Goal: Task Accomplishment & Management: Manage account settings

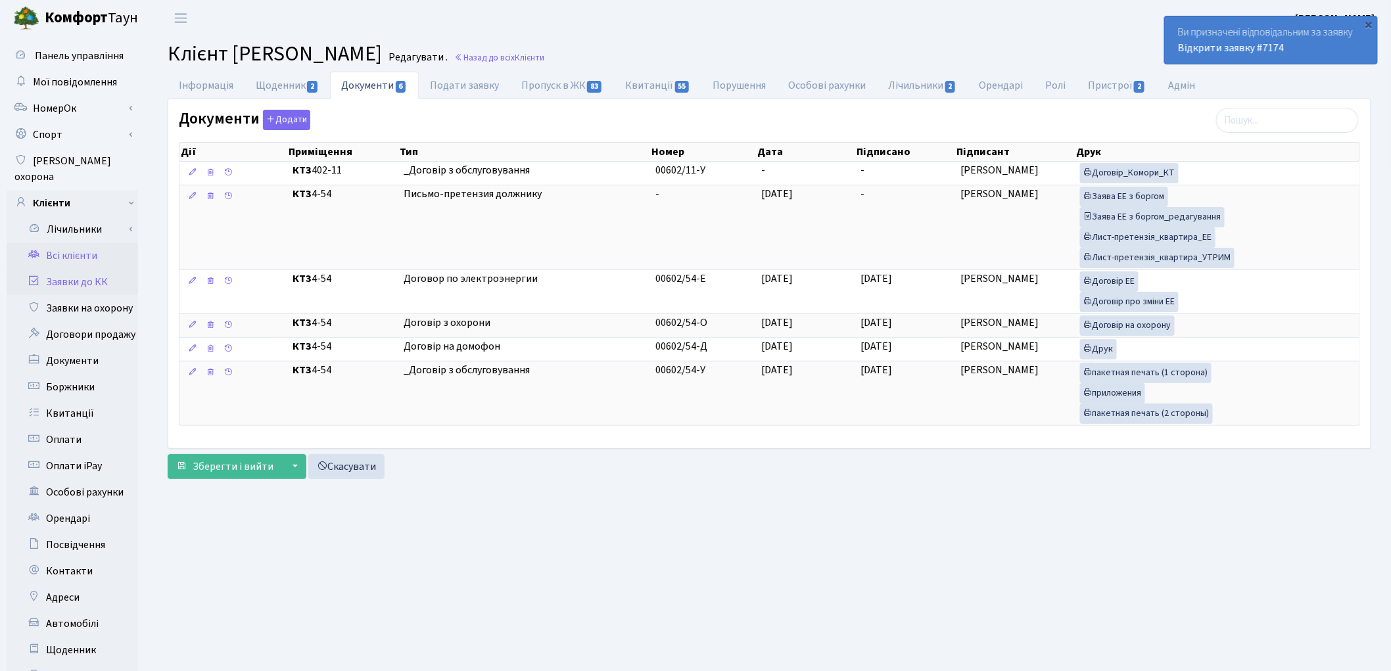
click at [56, 269] on link "Заявки до КК" at bounding box center [72, 282] width 131 height 26
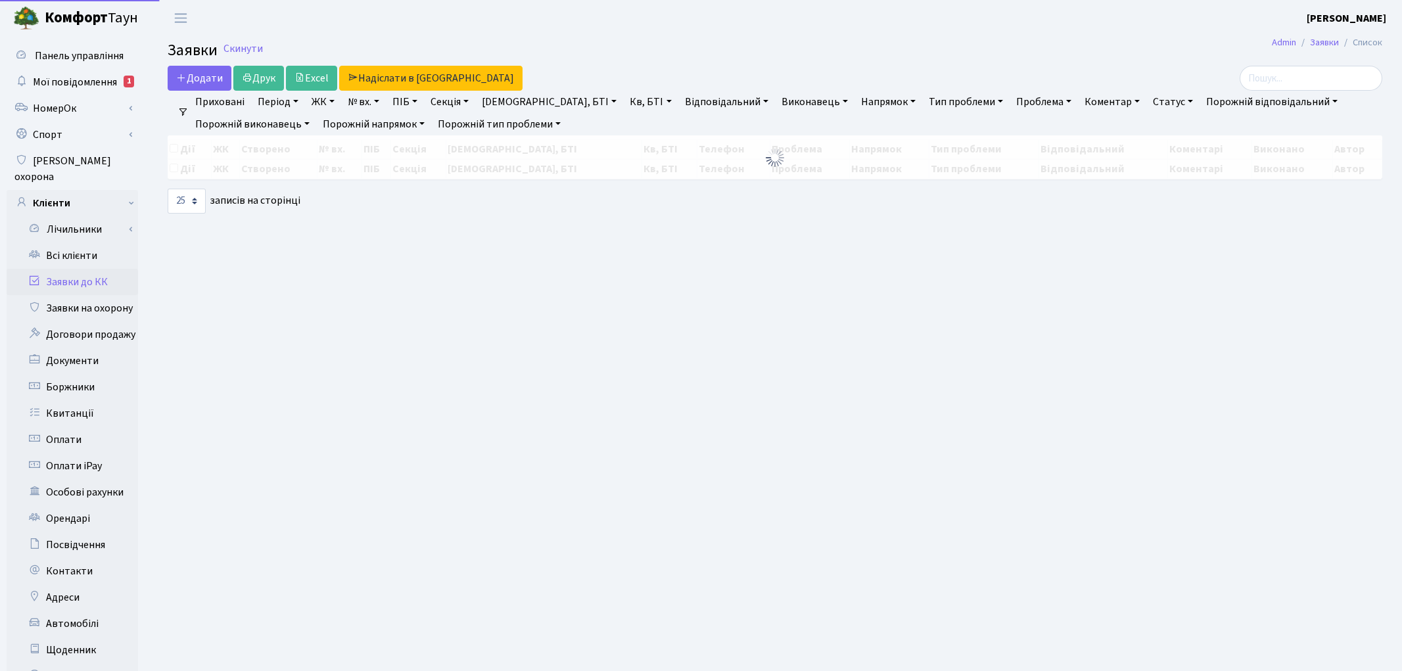
select select "25"
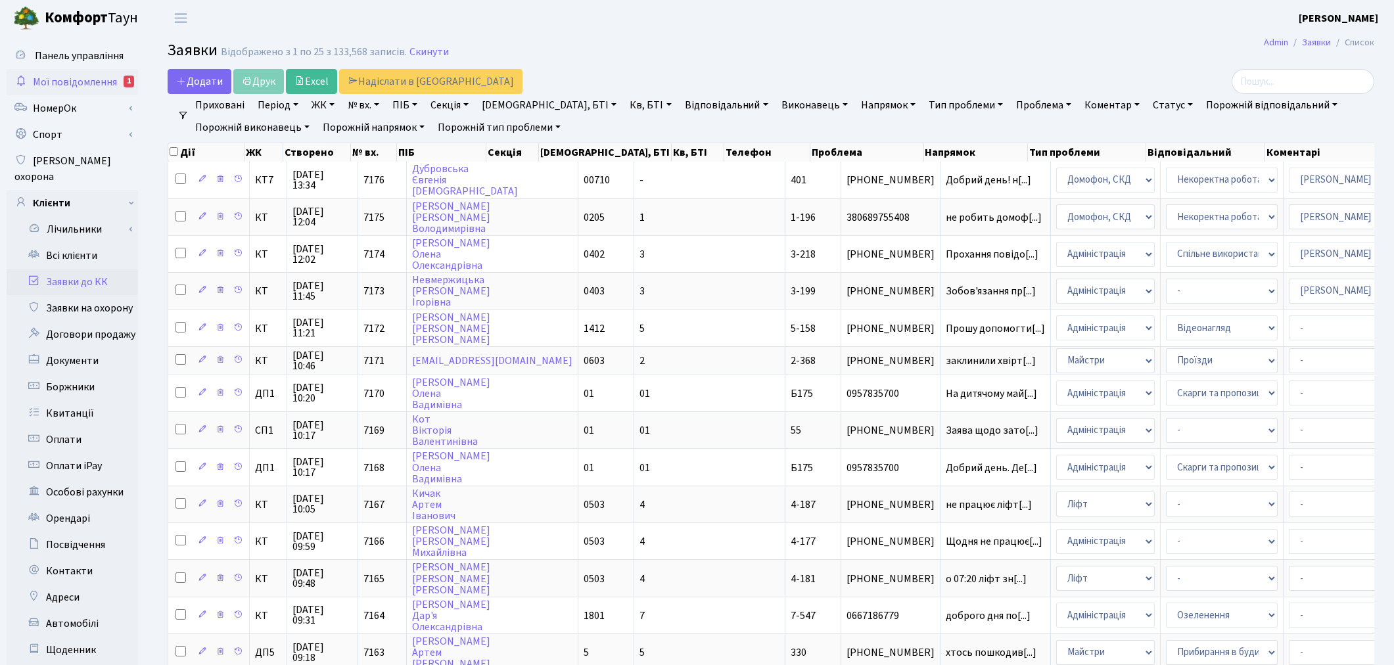
click at [85, 81] on span "Мої повідомлення" at bounding box center [75, 82] width 84 height 14
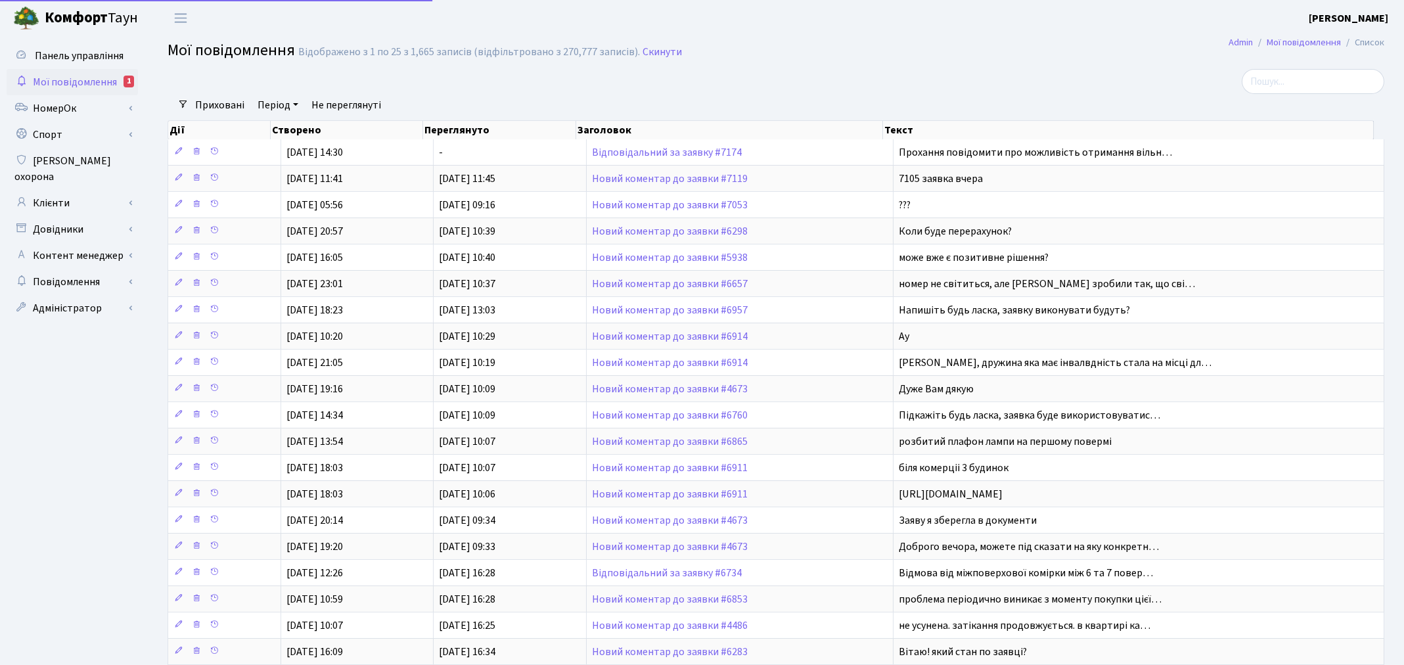
select select "25"
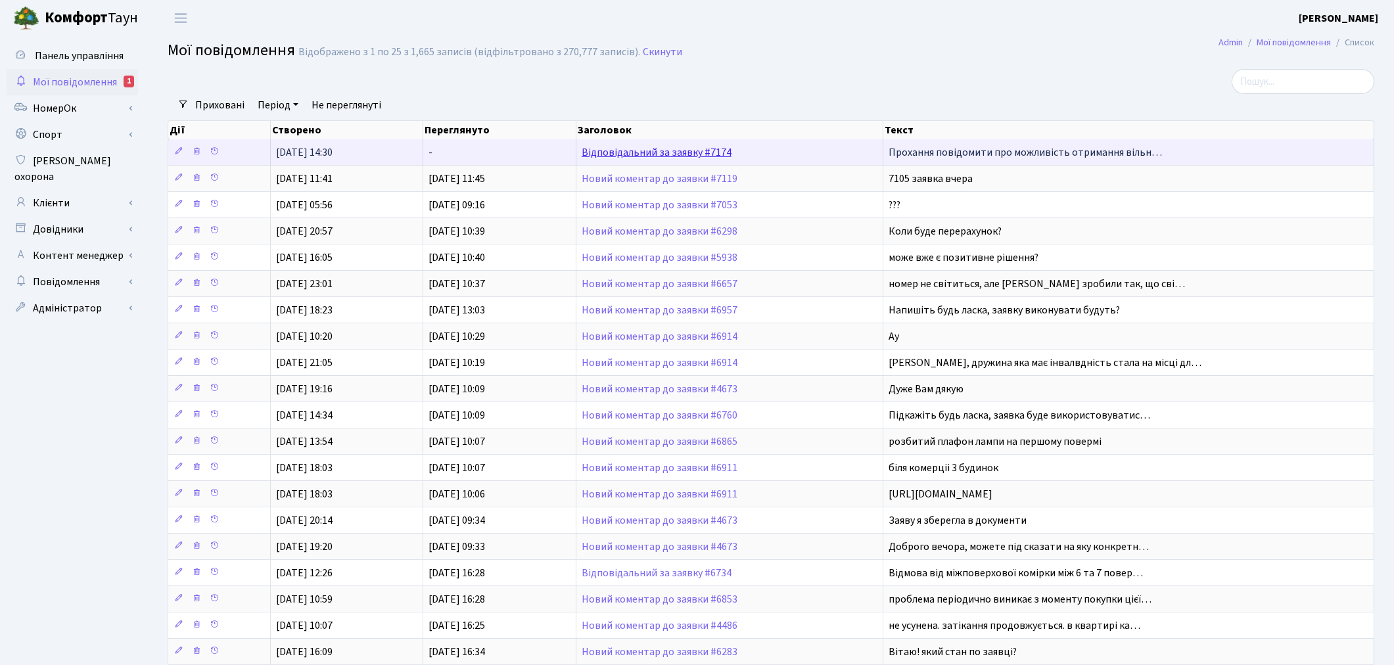
click at [659, 152] on link "Відповідальний за заявку #7174" at bounding box center [657, 152] width 150 height 14
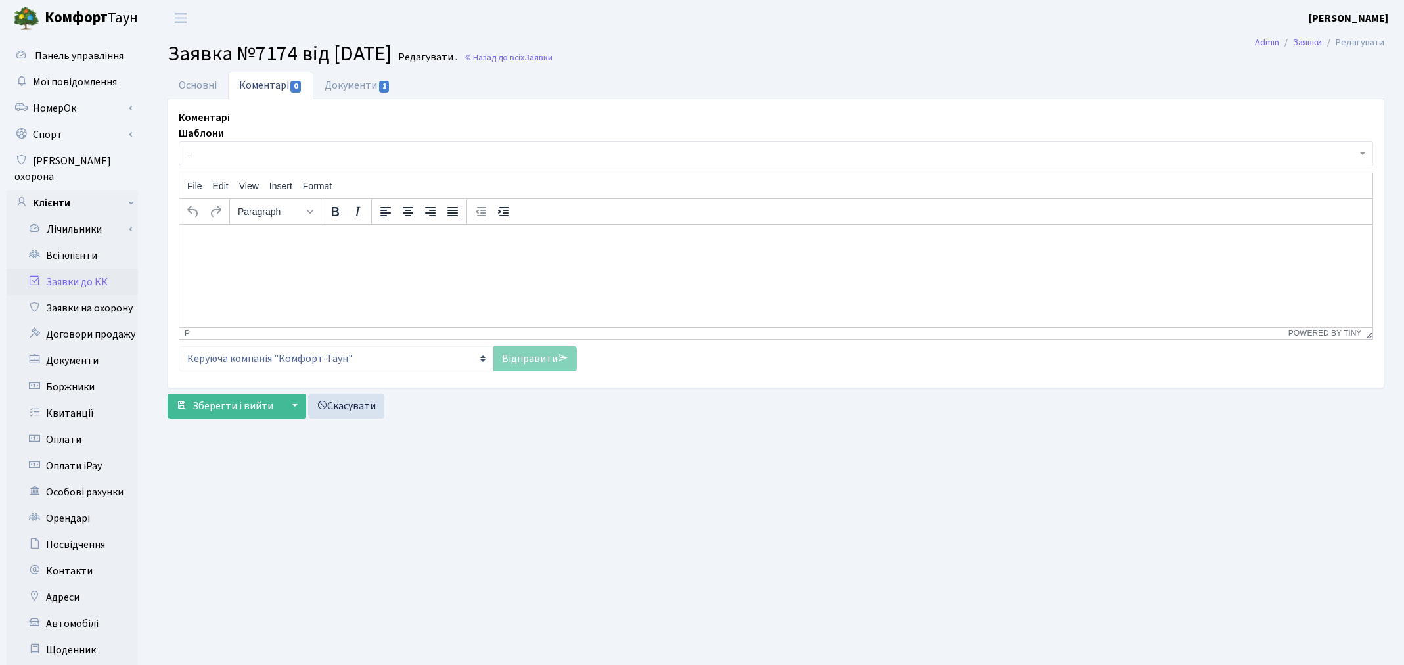
select select "787"
select select "34"
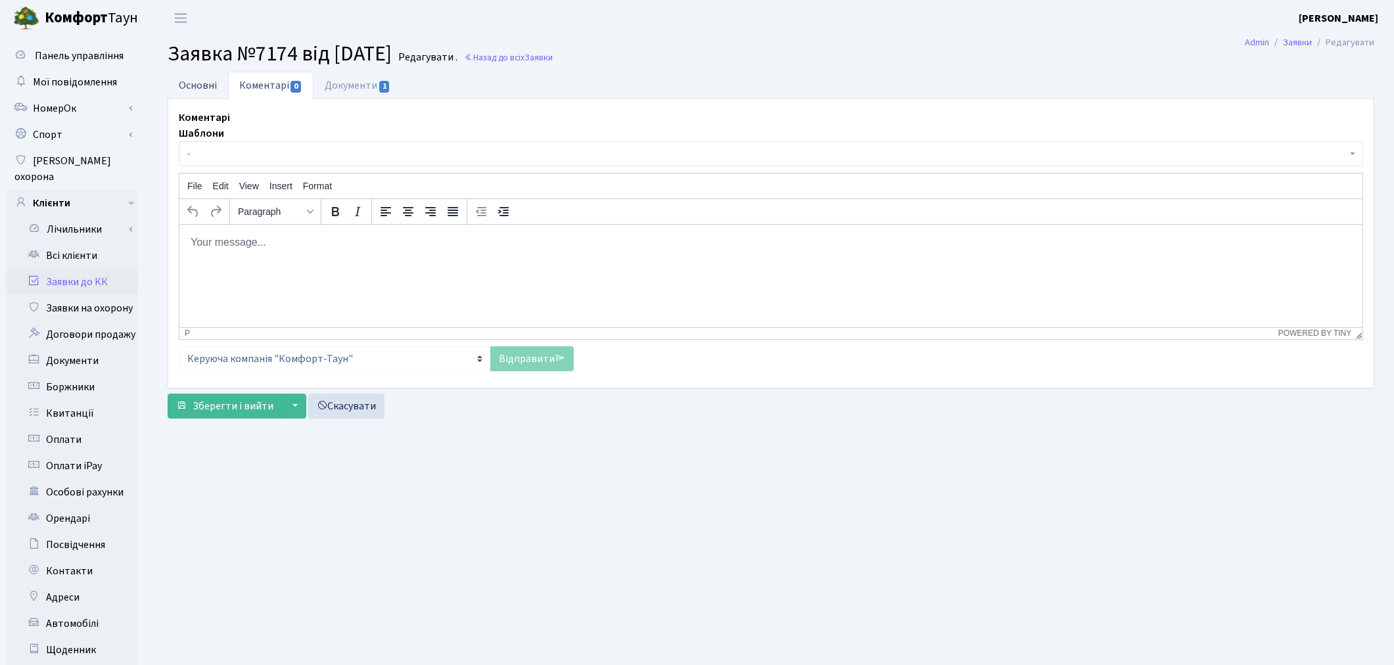
click at [200, 86] on link "Основні" at bounding box center [198, 85] width 60 height 27
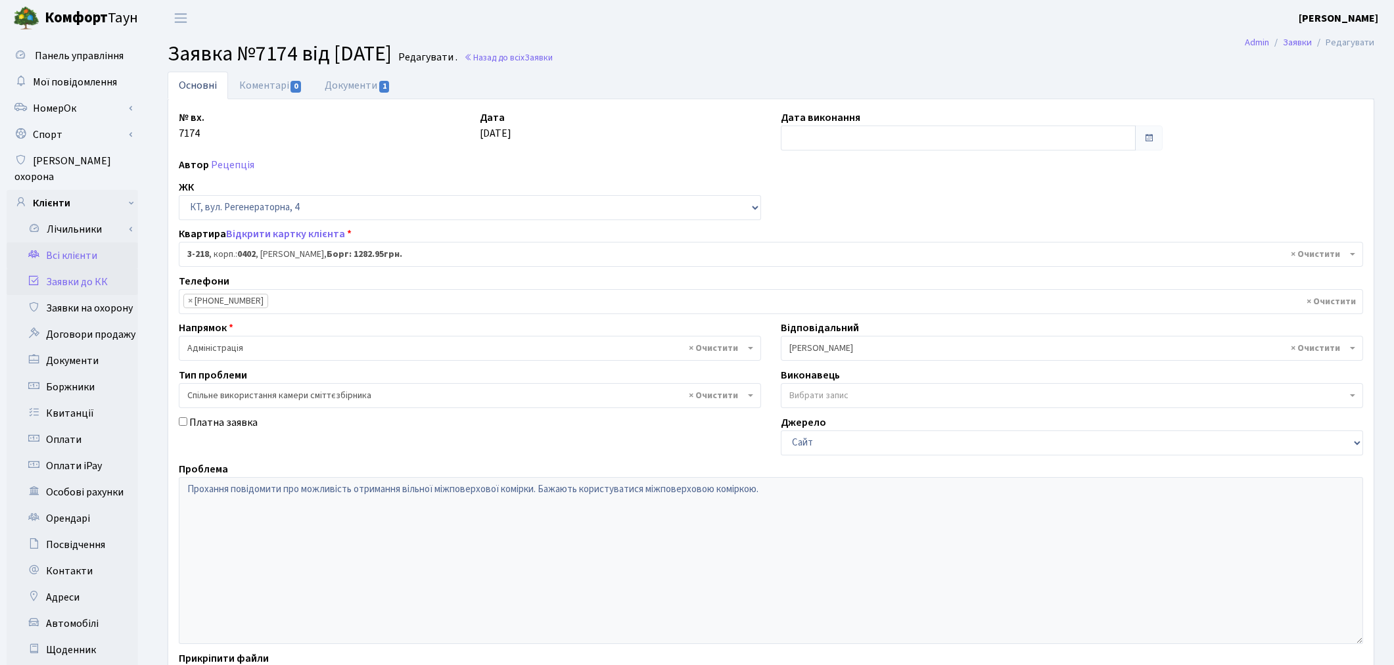
click at [82, 244] on link "Всі клієнти" at bounding box center [72, 255] width 131 height 26
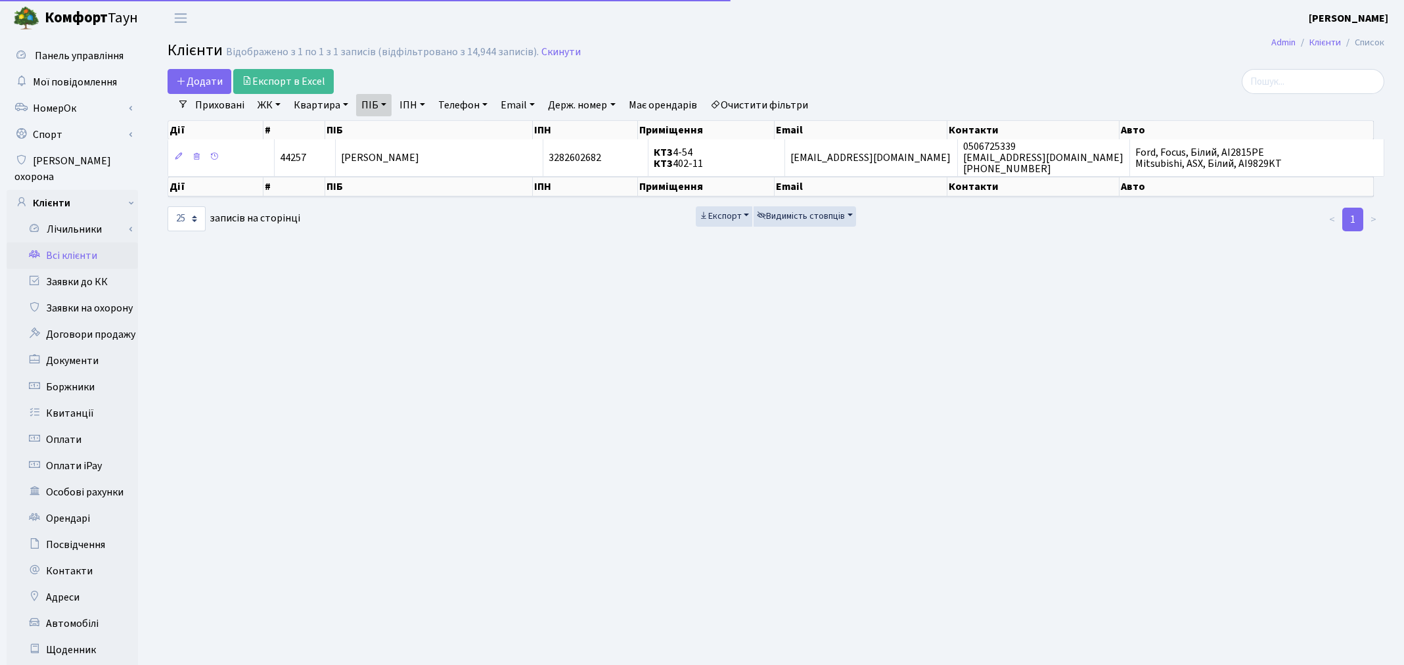
select select "25"
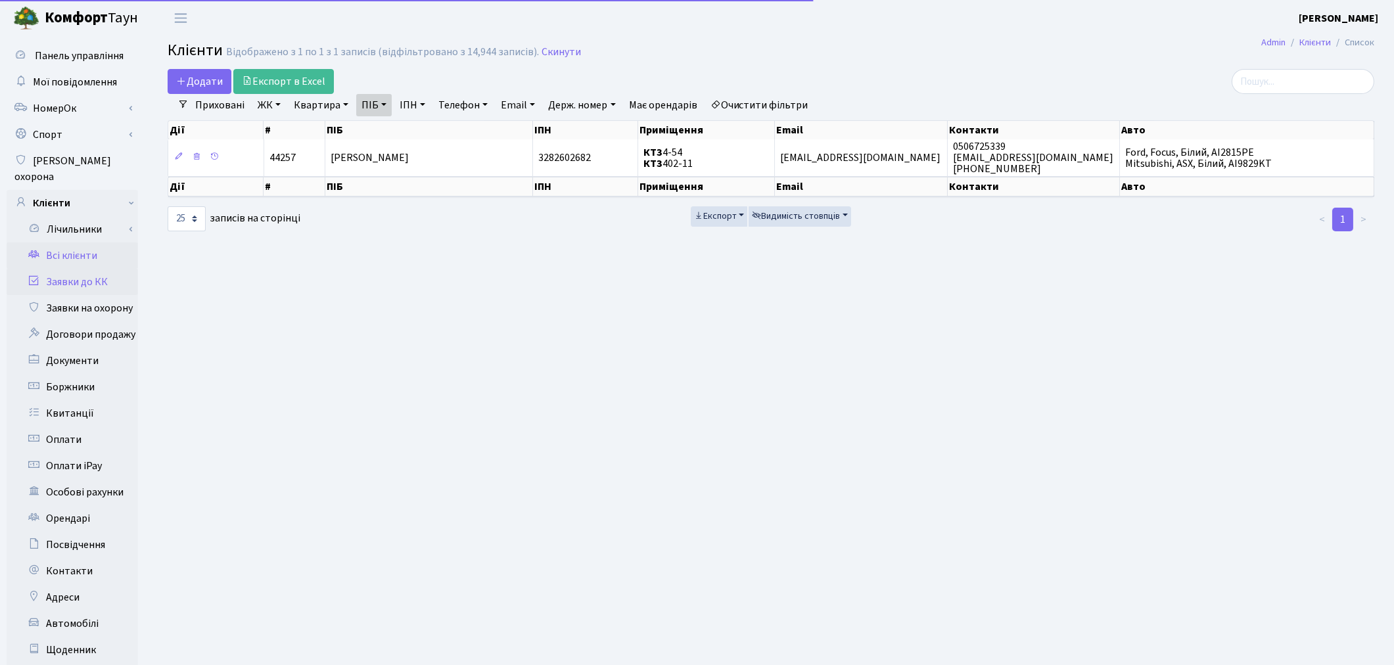
click at [80, 269] on link "Заявки до КК" at bounding box center [72, 282] width 131 height 26
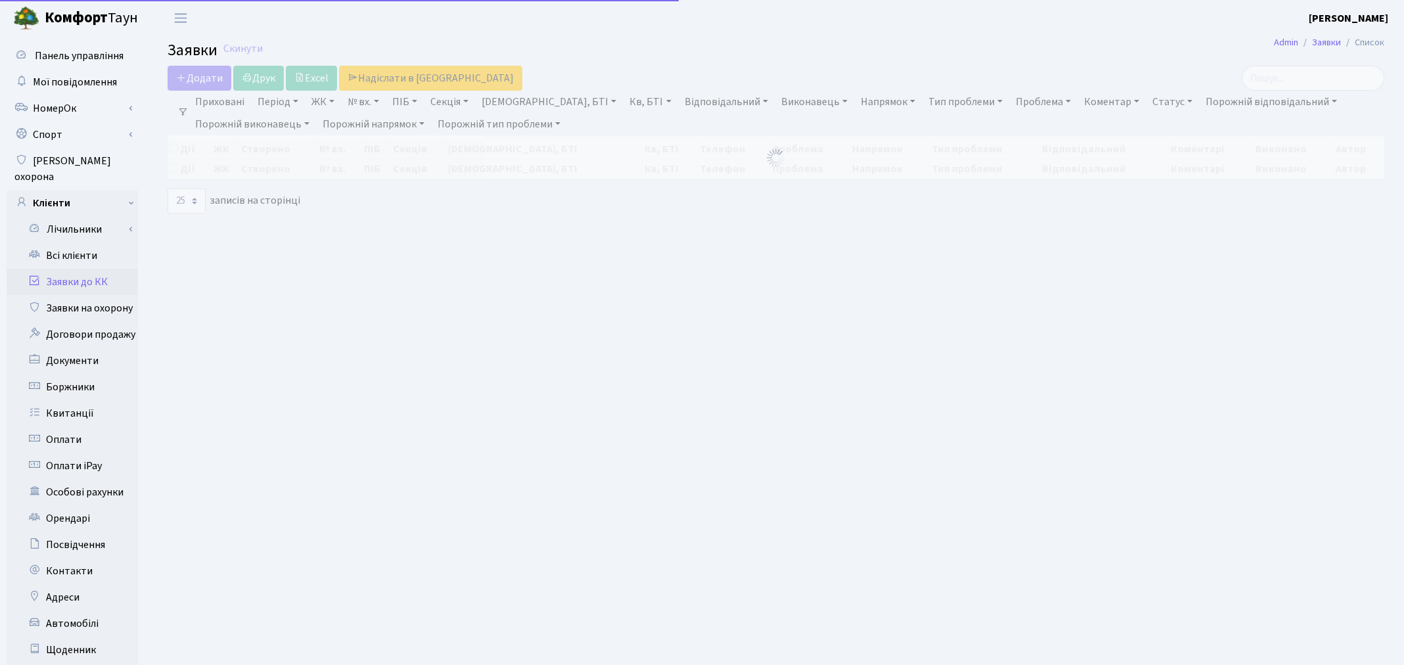
select select "25"
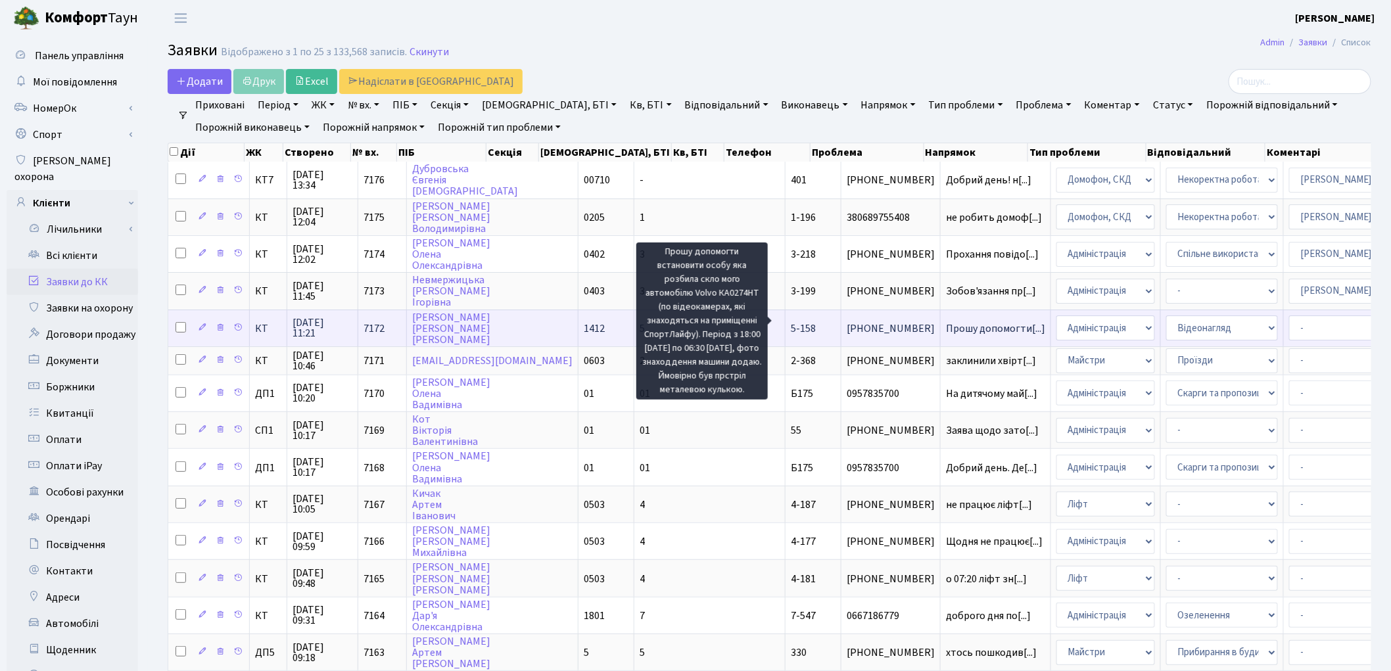
click at [946, 322] on span "Прошу допомогти[...]" at bounding box center [995, 328] width 99 height 14
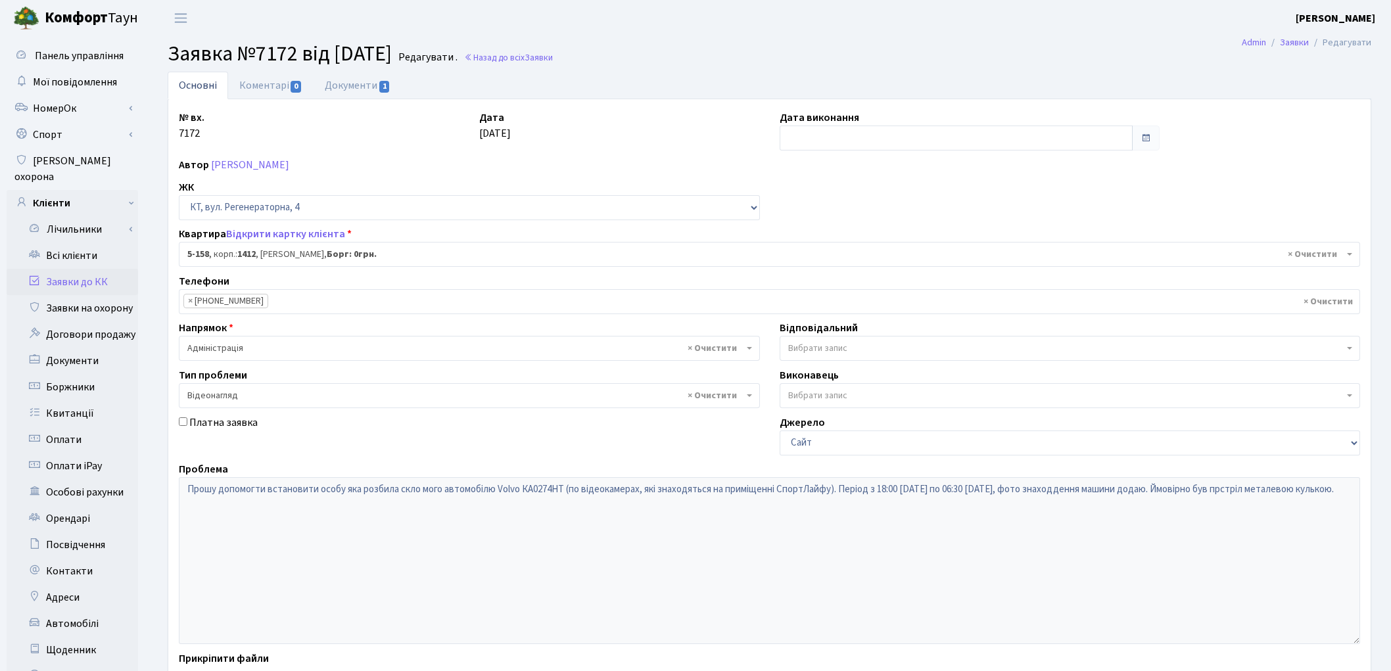
select select "2418"
select select "45"
click at [276, 81] on link "Коментарі 0" at bounding box center [270, 85] width 85 height 27
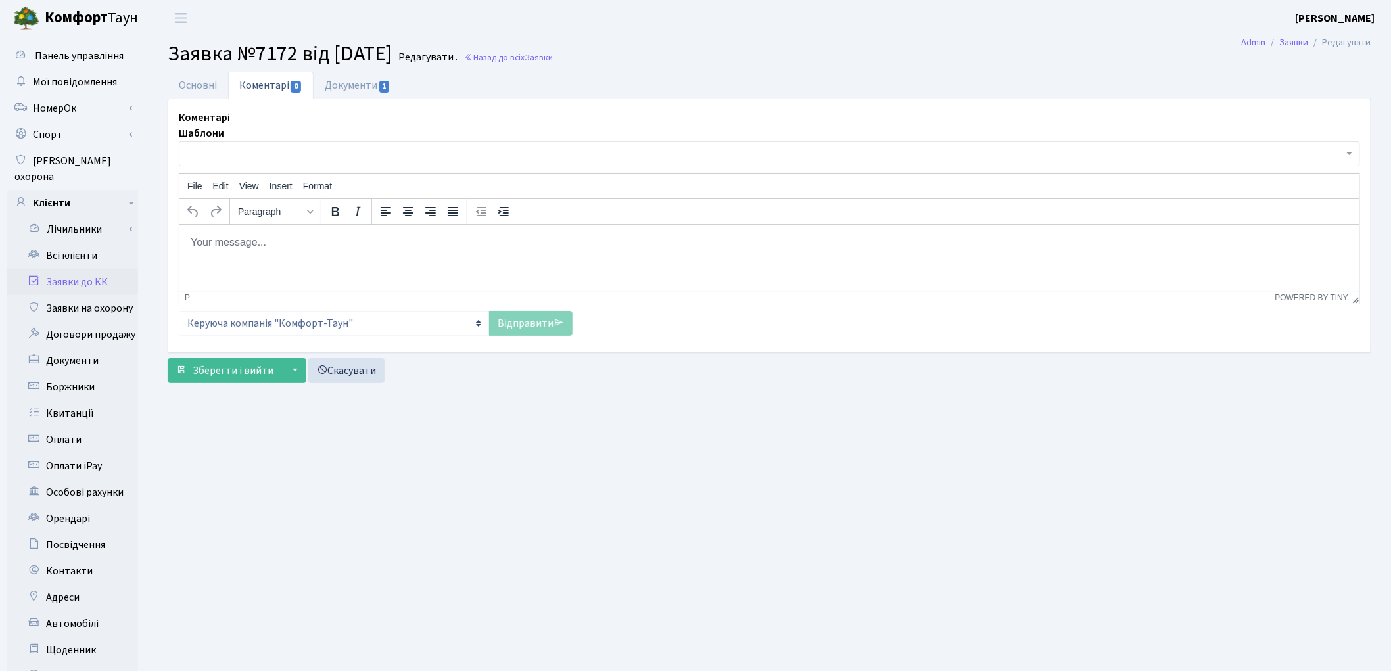
click at [281, 250] on html at bounding box center [769, 241] width 1180 height 35
click at [511, 332] on link "Відправити" at bounding box center [530, 323] width 83 height 25
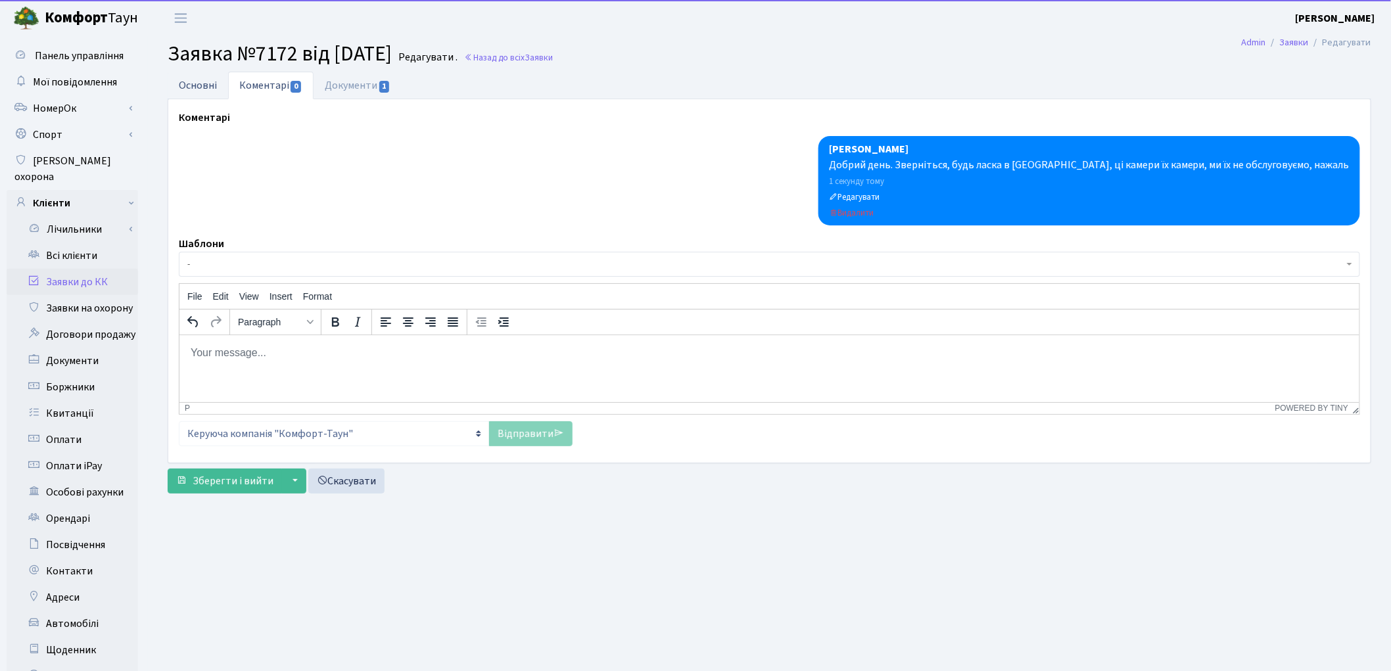
click at [176, 82] on link "Основні" at bounding box center [198, 85] width 60 height 27
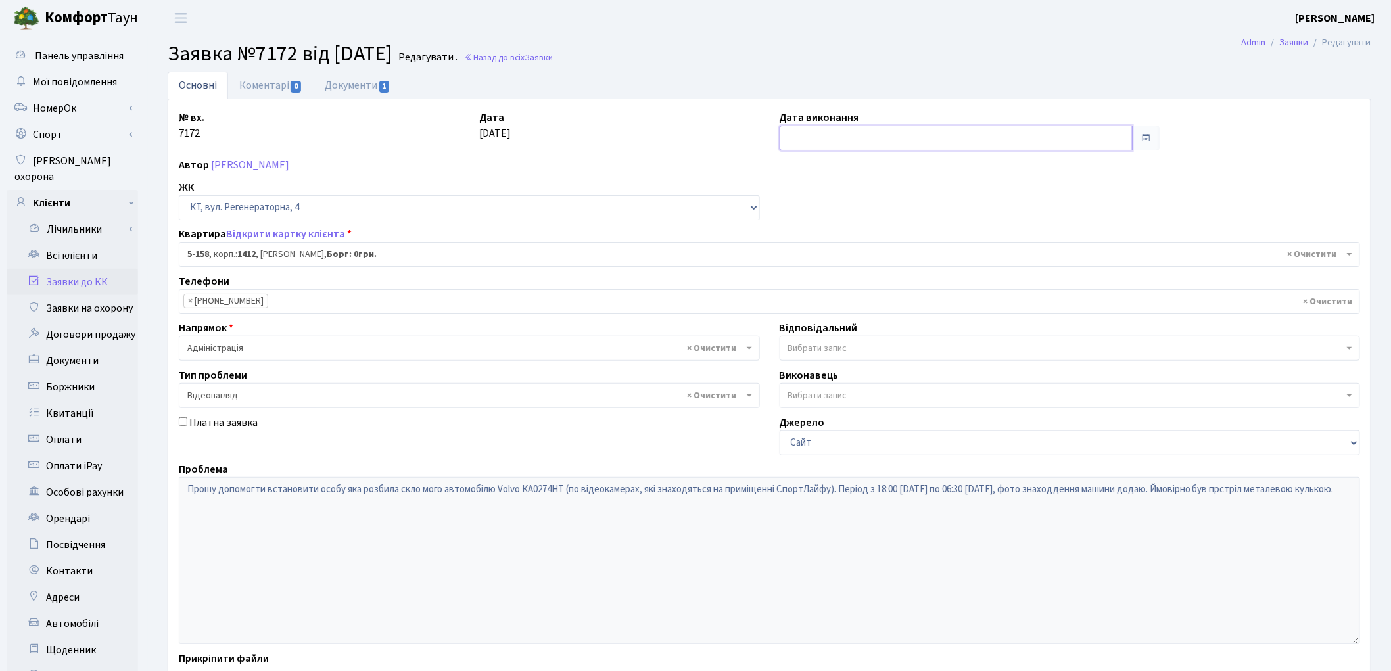
click at [808, 130] on input "text" at bounding box center [956, 138] width 354 height 25
click at [827, 257] on td "20" at bounding box center [832, 264] width 20 height 20
type input "[DATE]"
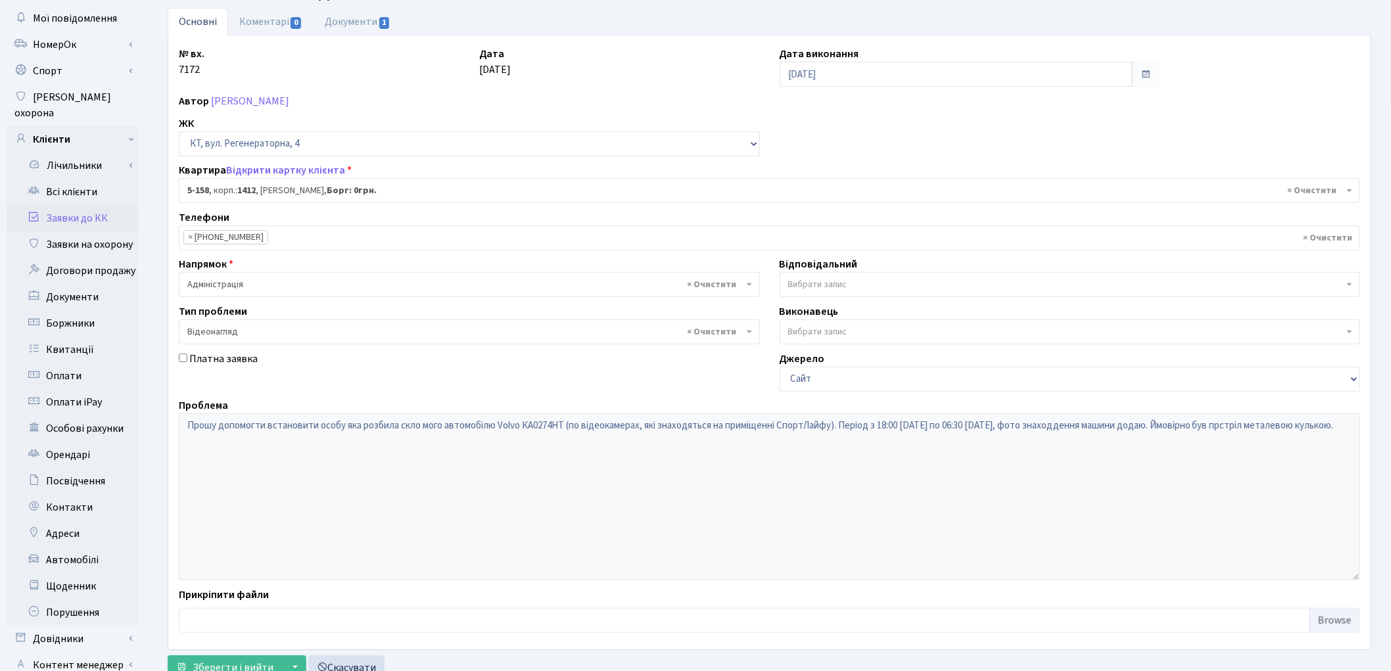
scroll to position [147, 0]
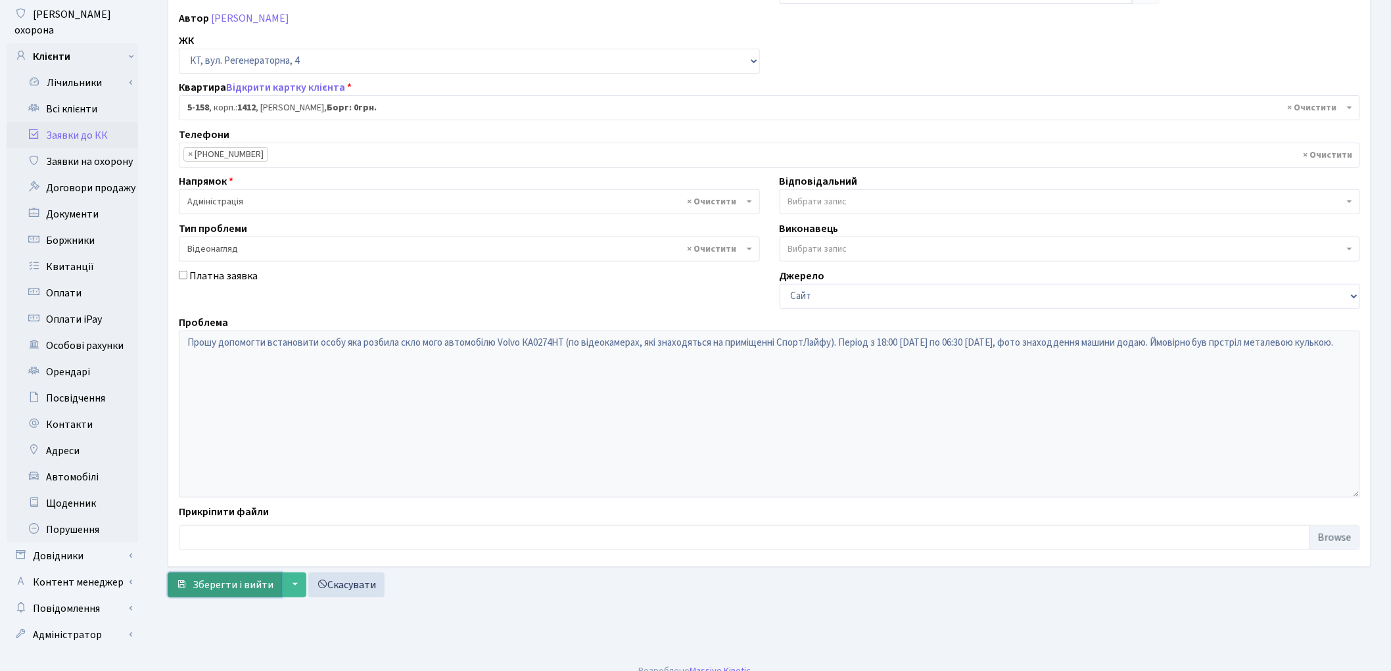
click at [220, 593] on button "Зберегти і вийти" at bounding box center [225, 584] width 114 height 25
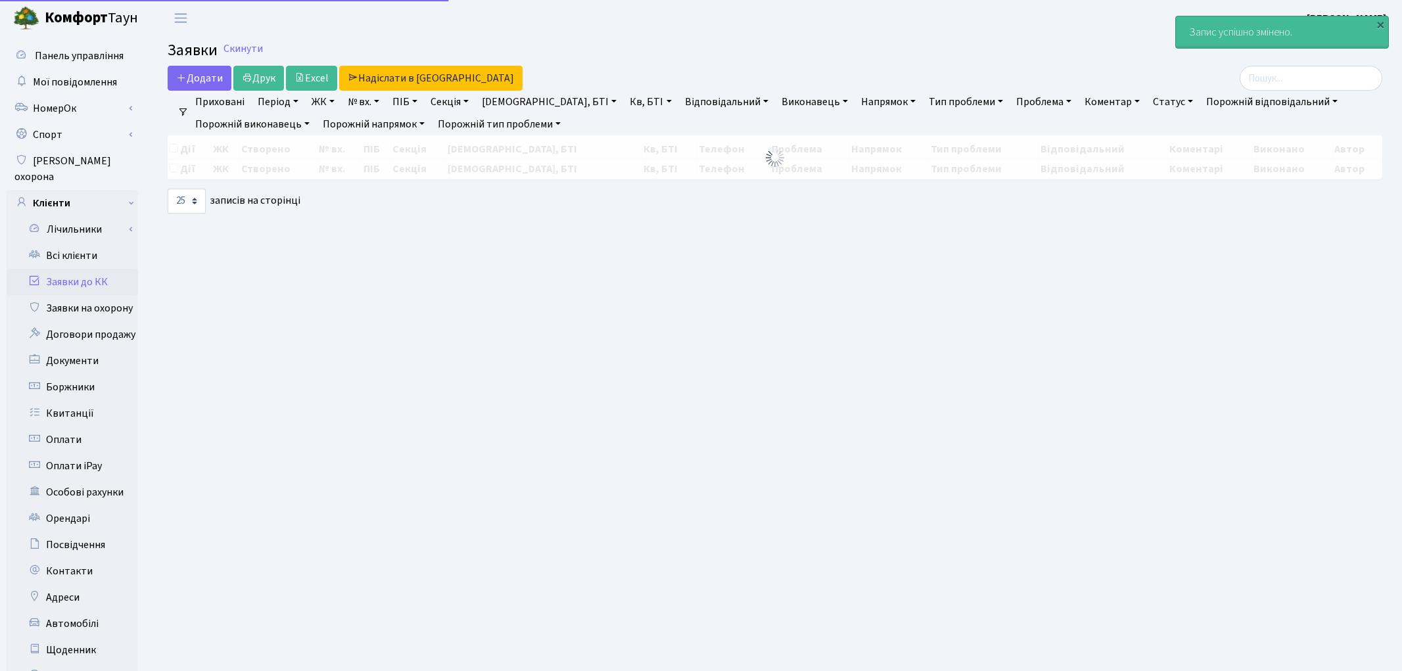
select select "25"
